Goal: Information Seeking & Learning: Learn about a topic

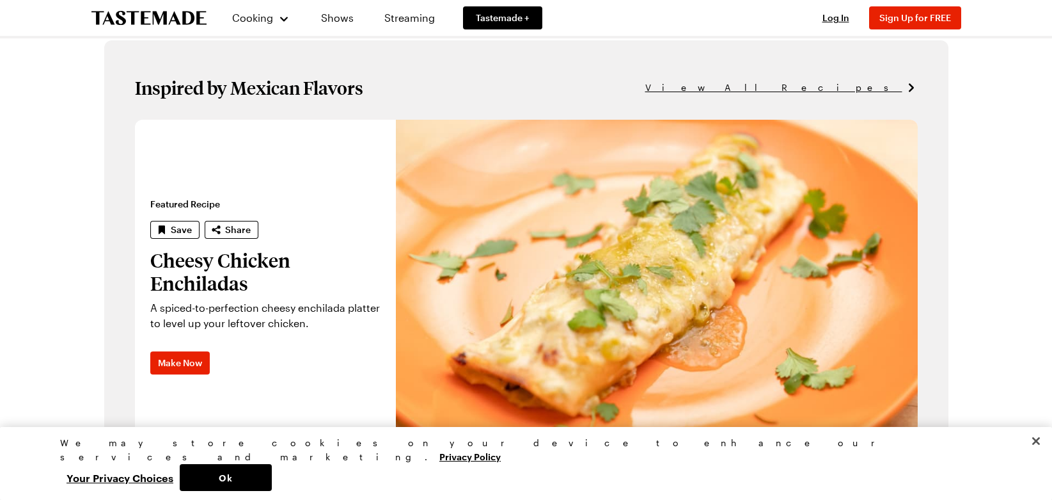
scroll to position [782, 0]
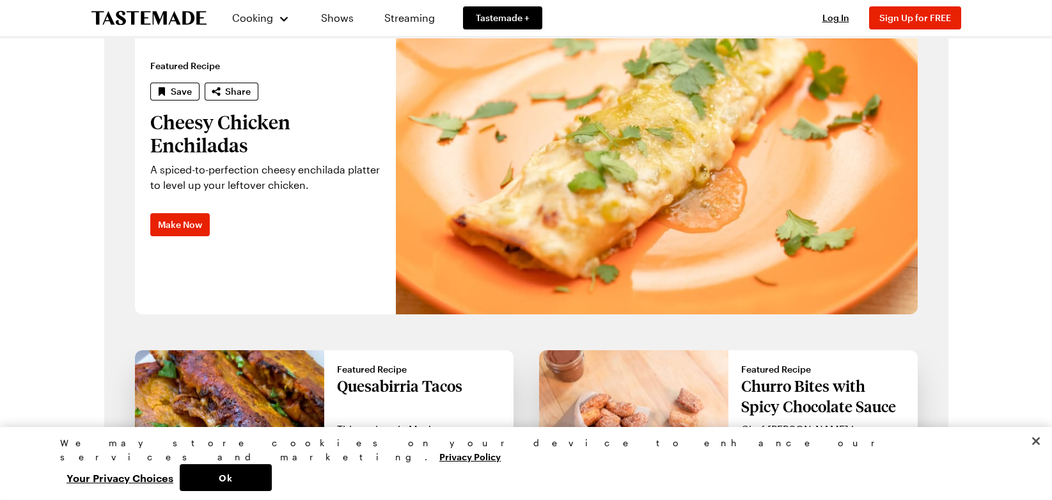
scroll to position [915, 0]
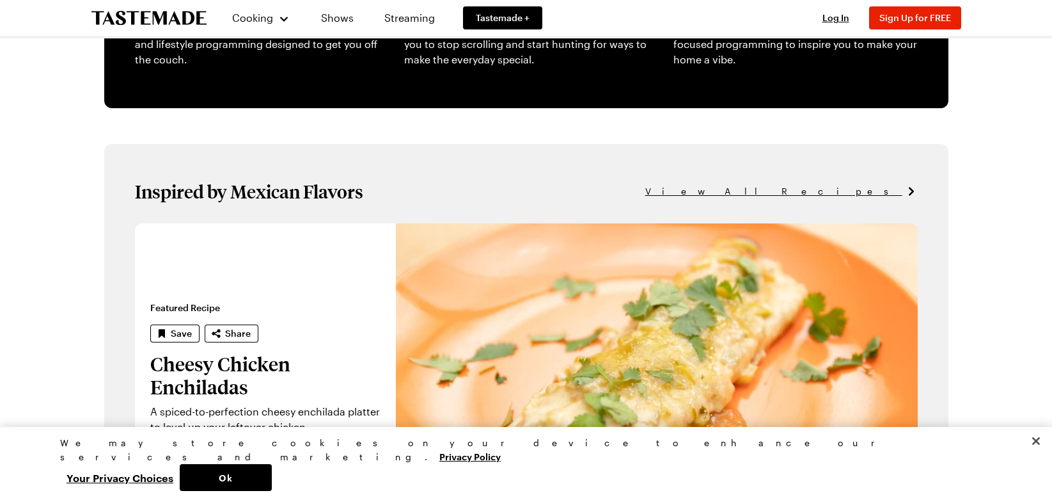
scroll to position [688, 0]
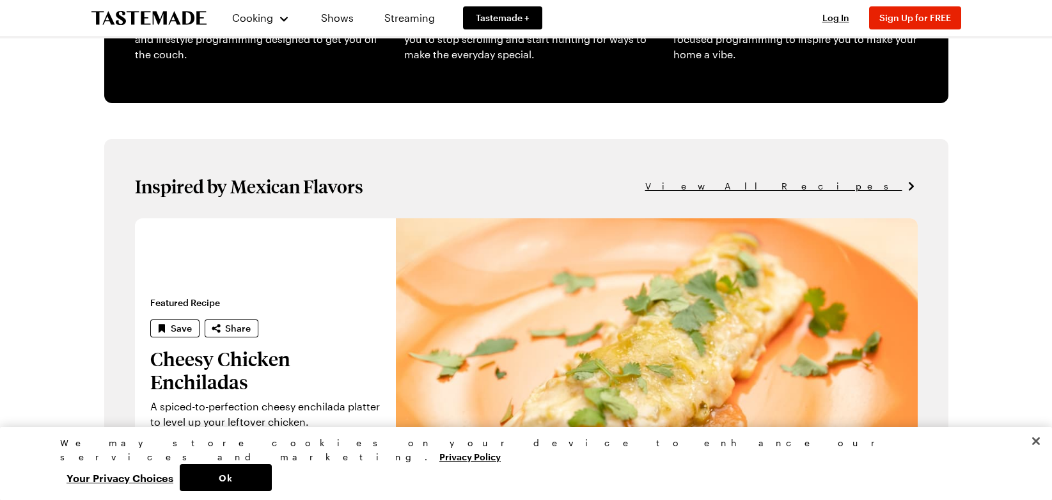
click at [873, 182] on span "View All Recipes" at bounding box center [773, 186] width 257 height 14
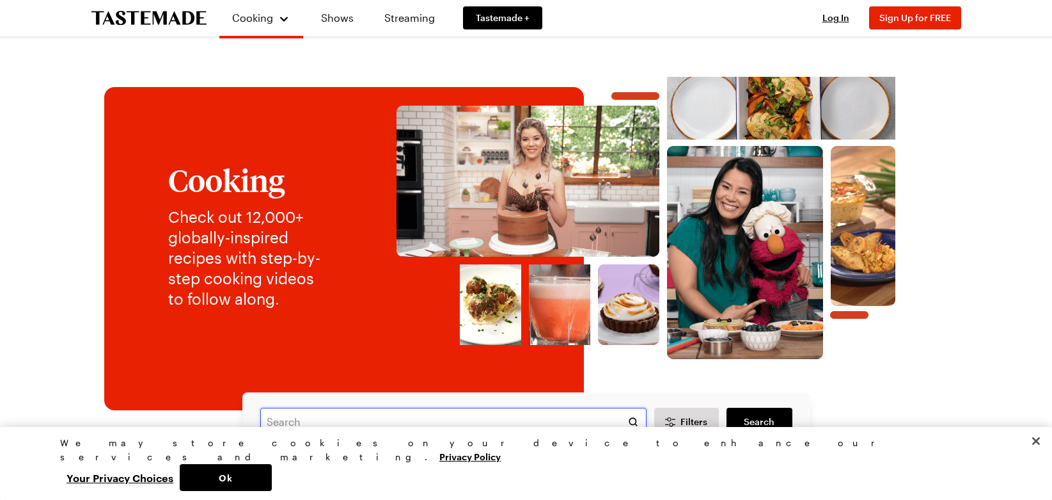
click at [452, 421] on input "text" at bounding box center [453, 421] width 386 height 28
type input "sheet pan shrimp tacos"
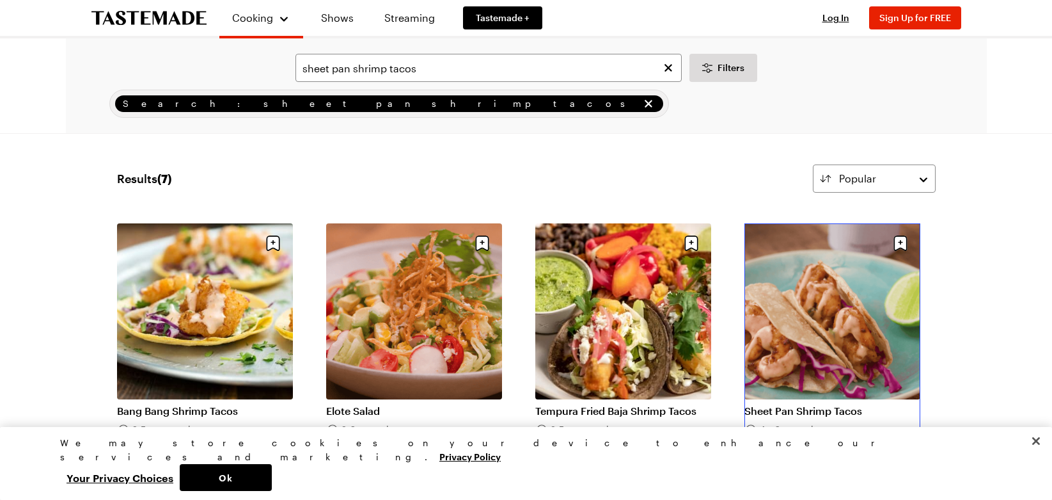
click at [835, 404] on link "Sheet Pan Shrimp Tacos" at bounding box center [833, 410] width 176 height 13
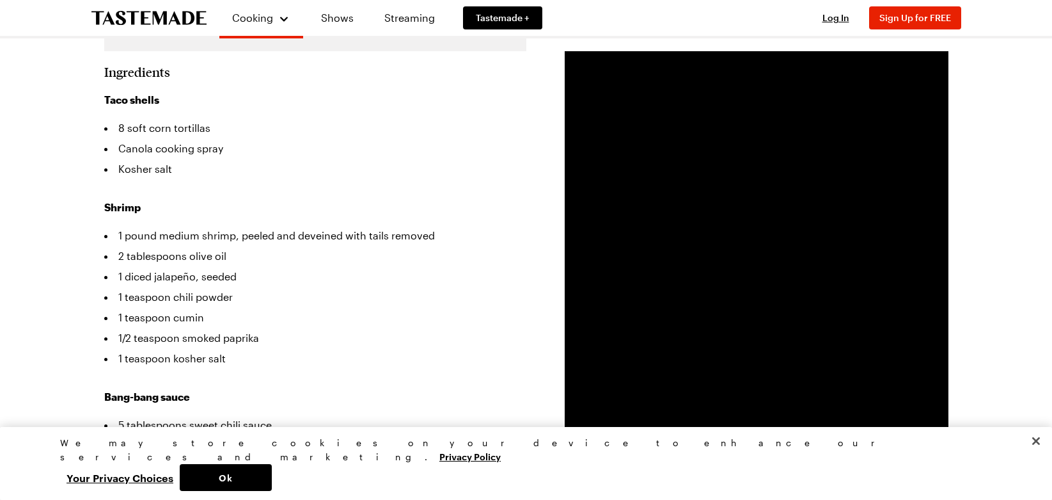
scroll to position [293, 0]
